Goal: Task Accomplishment & Management: Use online tool/utility

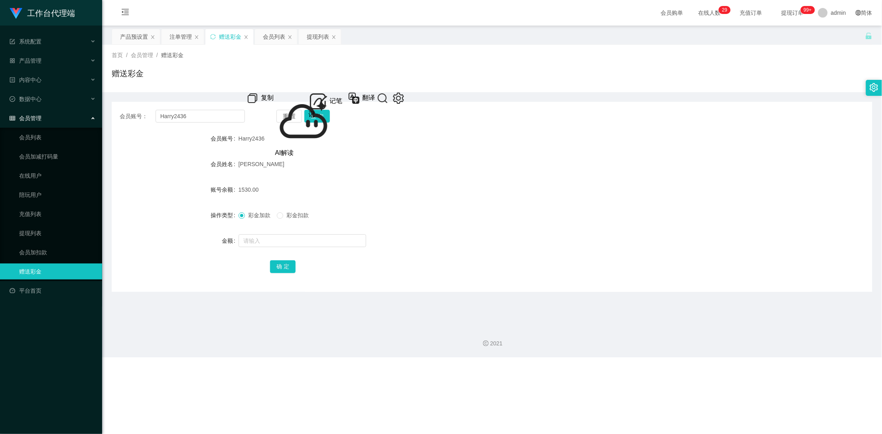
click at [207, 115] on input "Harry2436" at bounding box center [201, 116] width 90 height 13
drag, startPoint x: 0, startPoint y: 0, endPoint x: 141, endPoint y: 113, distance: 180.6
click at [141, 113] on div "会员账号： Harry2436" at bounding box center [182, 116] width 125 height 13
click at [216, 115] on input "text" at bounding box center [201, 116] width 90 height 13
type input "sifat"
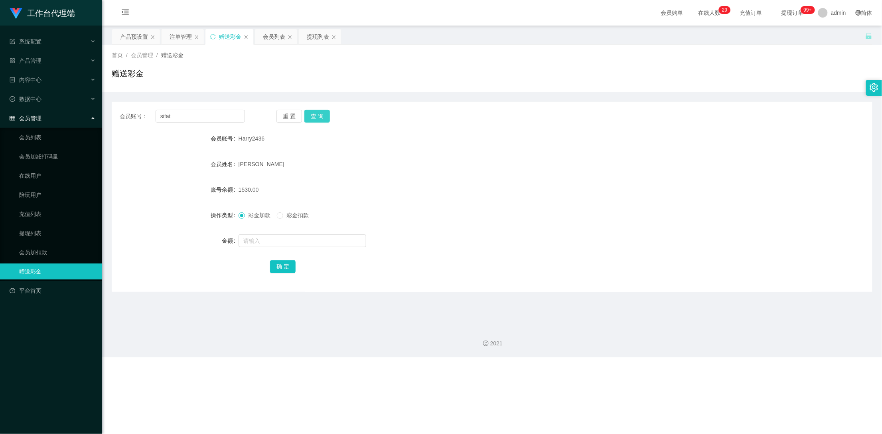
click at [312, 115] on button "查 询" at bounding box center [317, 116] width 26 height 13
drag, startPoint x: 140, startPoint y: 39, endPoint x: 130, endPoint y: 38, distance: 10.0
click at [140, 39] on div "产品预设置" at bounding box center [134, 36] width 28 height 15
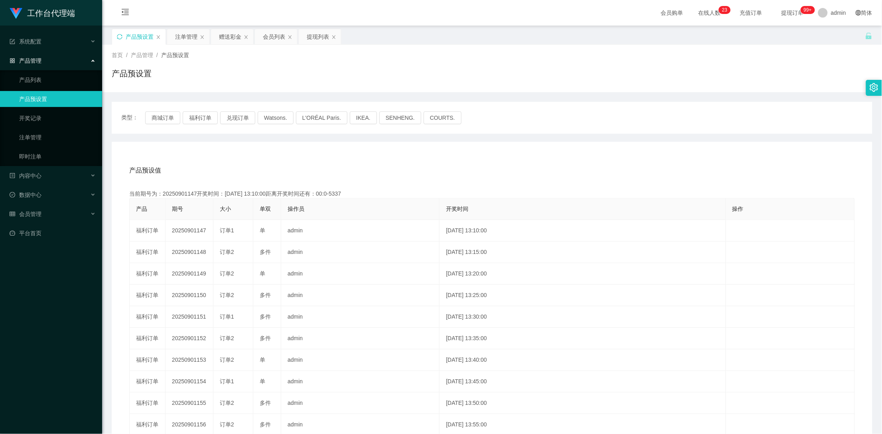
click at [121, 34] on icon "图标: sync" at bounding box center [120, 37] width 6 height 6
click at [160, 115] on button "商城订单" at bounding box center [162, 117] width 35 height 13
click at [119, 39] on icon "图标: sync" at bounding box center [120, 37] width 6 height 6
click at [231, 32] on div "赠送彩金" at bounding box center [230, 36] width 22 height 15
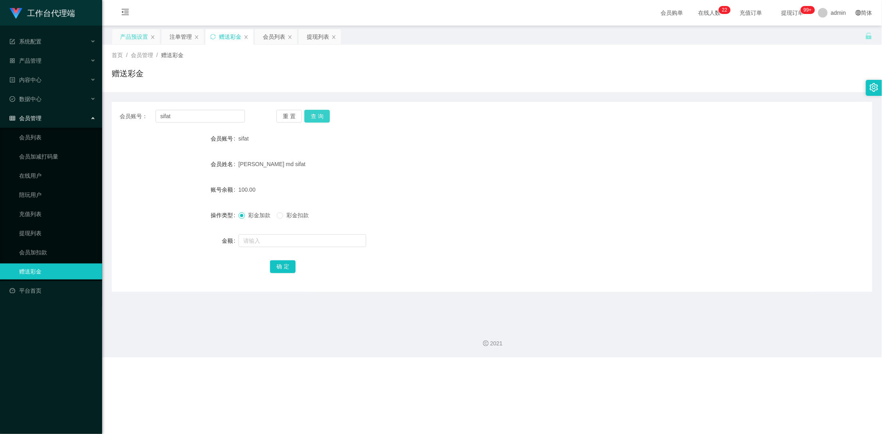
click at [326, 119] on button "查 询" at bounding box center [317, 116] width 26 height 13
